Goal: Information Seeking & Learning: Learn about a topic

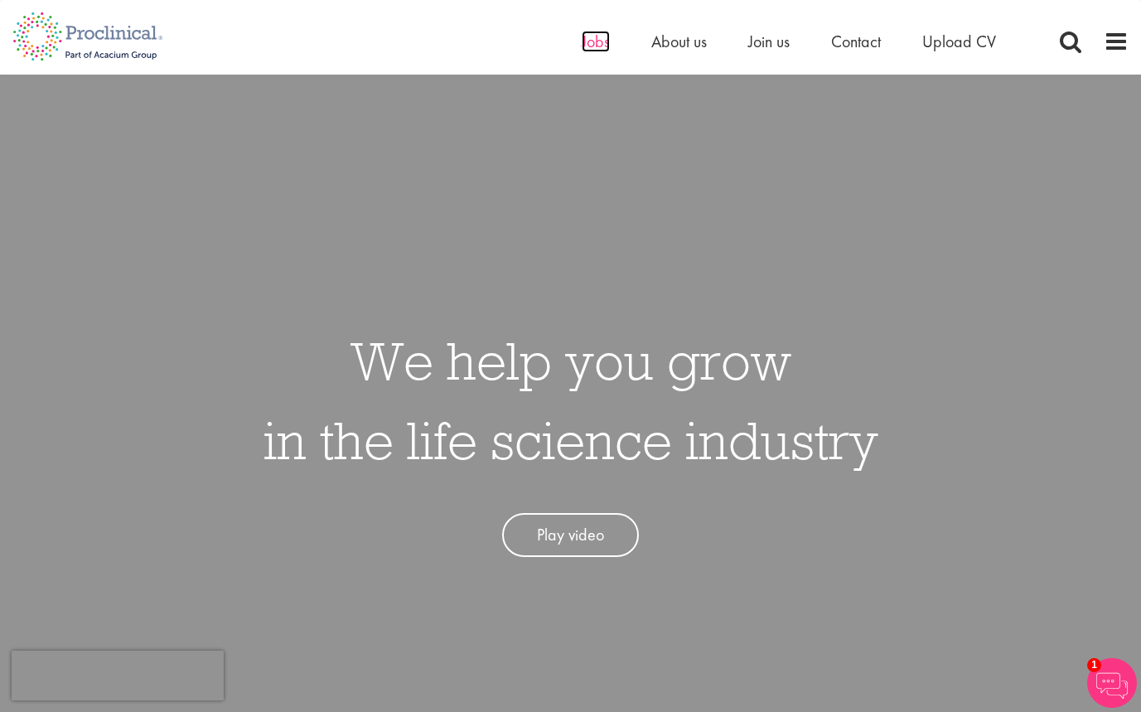
click at [598, 46] on span "Jobs" at bounding box center [596, 42] width 28 height 22
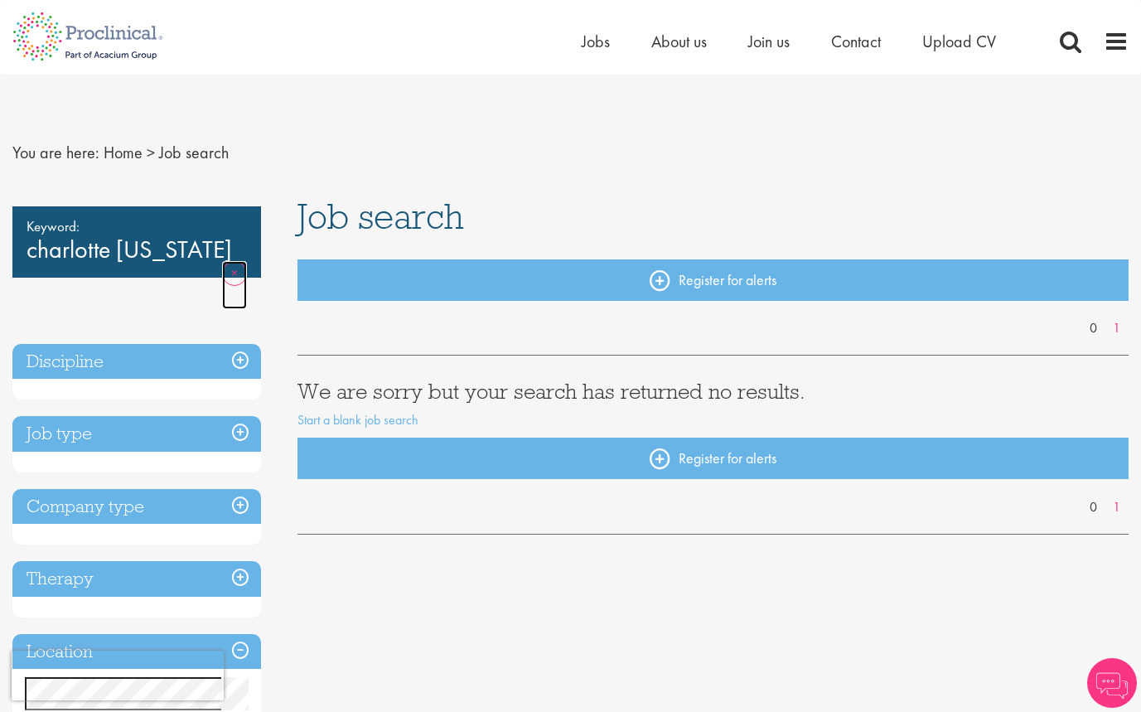
click at [227, 282] on link "Remove" at bounding box center [234, 285] width 25 height 48
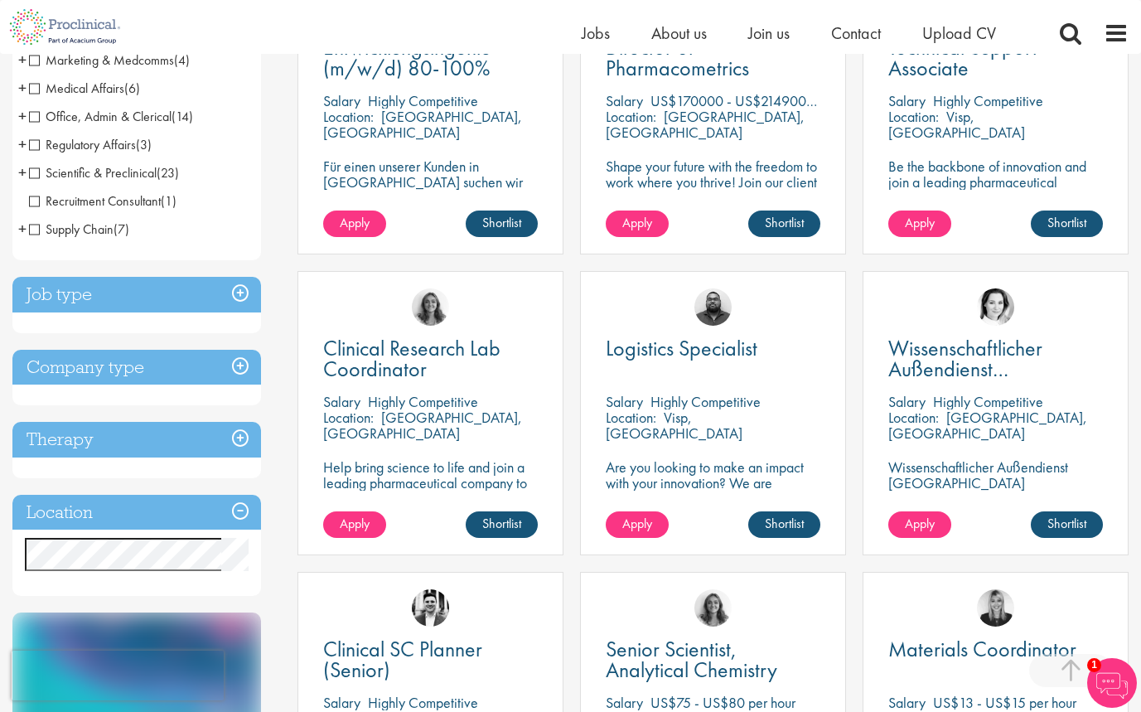
scroll to position [423, 0]
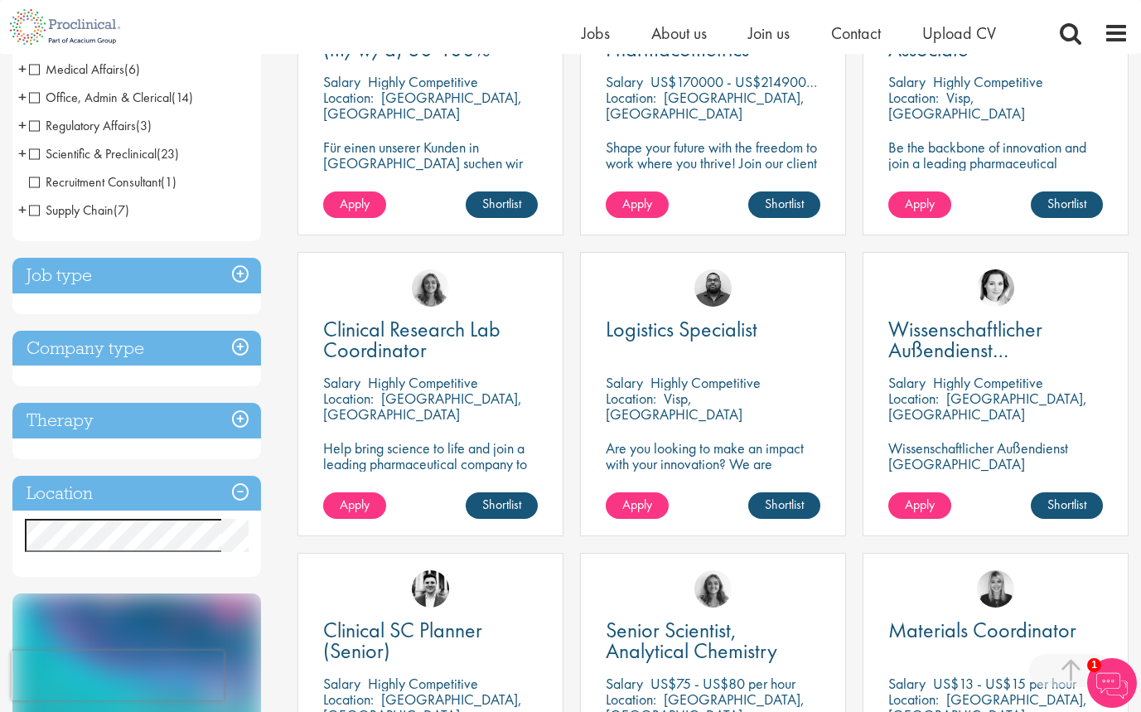
click at [246, 276] on h3 "Job type" at bounding box center [136, 276] width 249 height 36
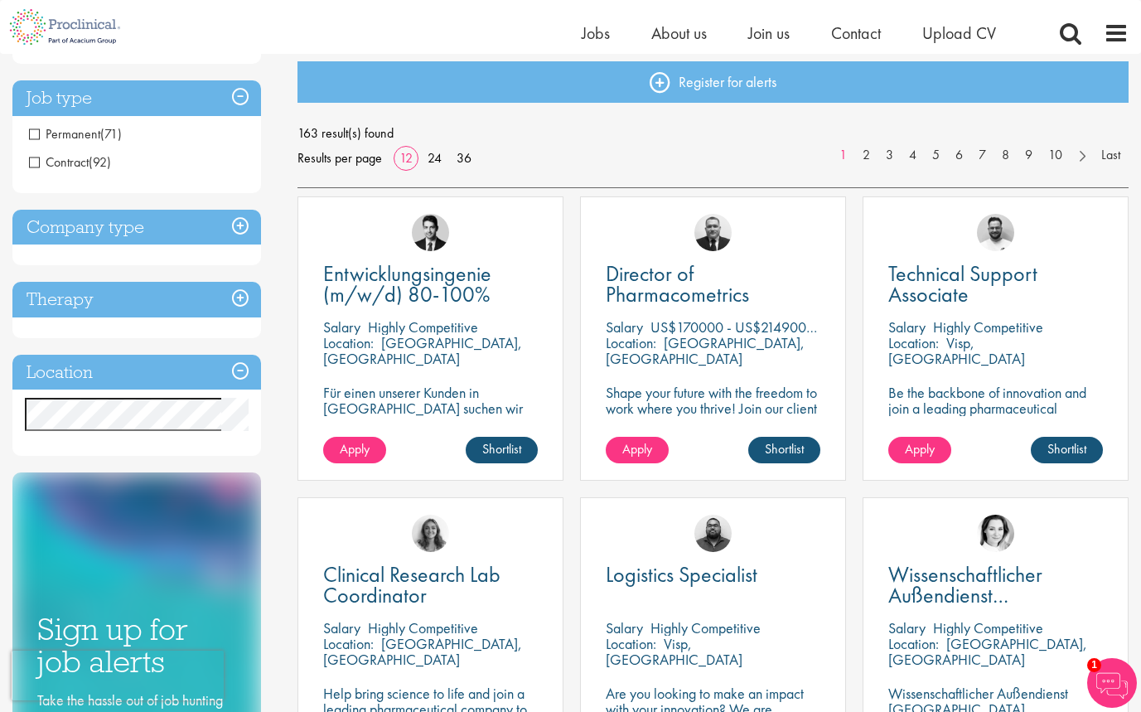
scroll to position [155, 0]
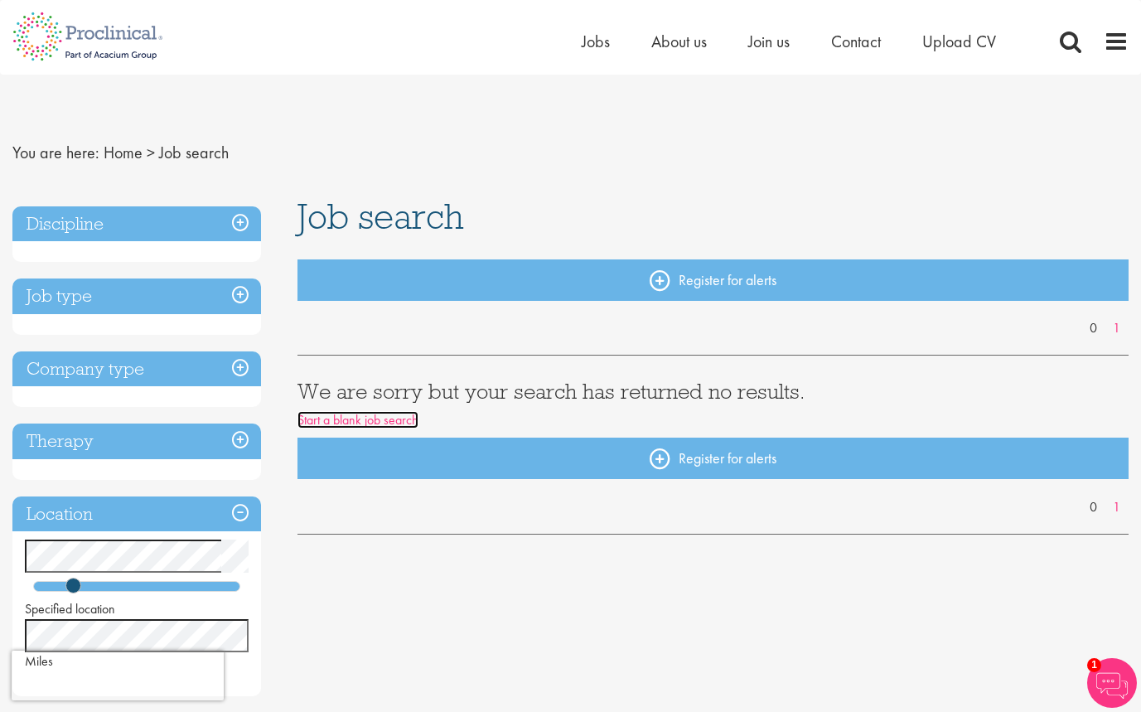
click at [316, 425] on link "Start a blank job search" at bounding box center [357, 419] width 121 height 17
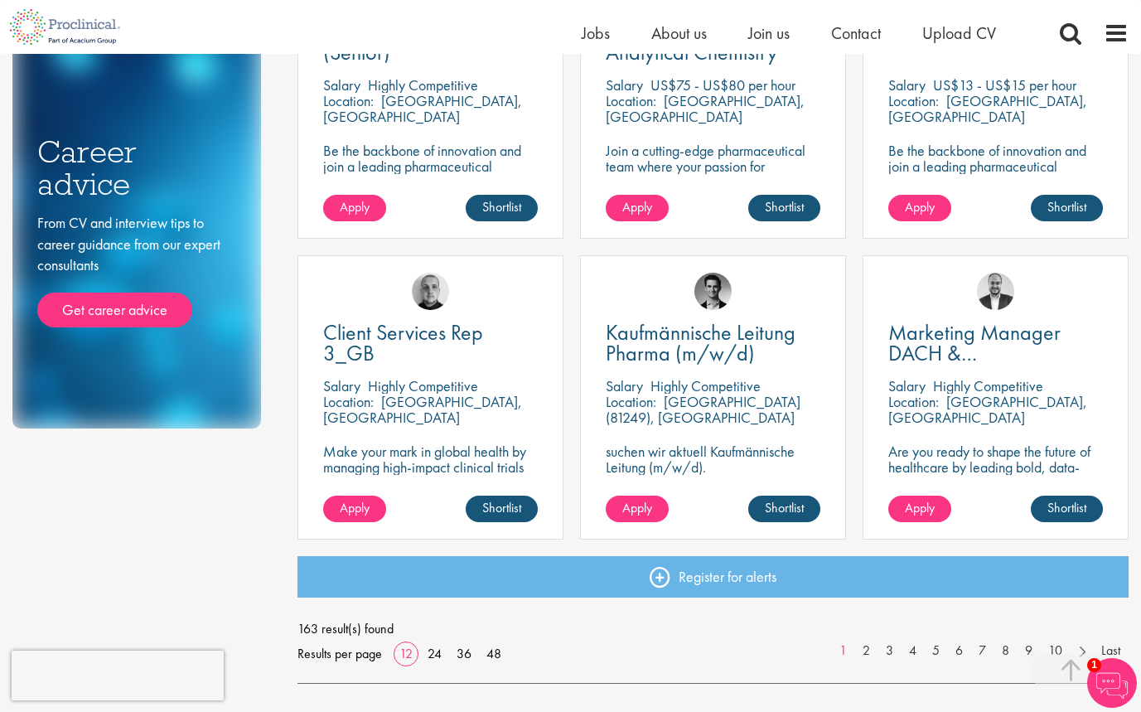
scroll to position [1022, 0]
